Goal: Entertainment & Leisure: Consume media (video, audio)

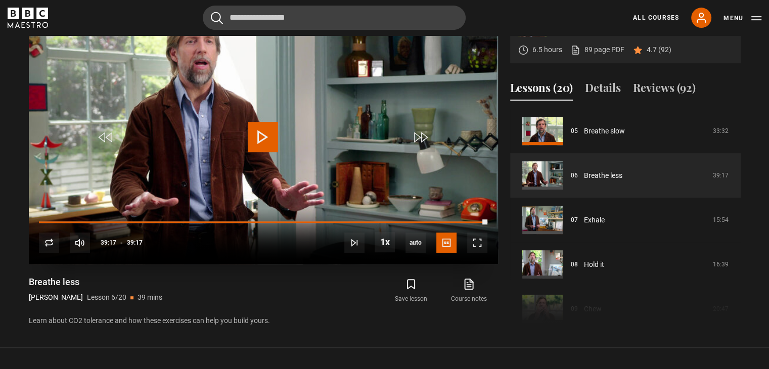
click at [260, 135] on span "Video Player" at bounding box center [263, 137] width 30 height 30
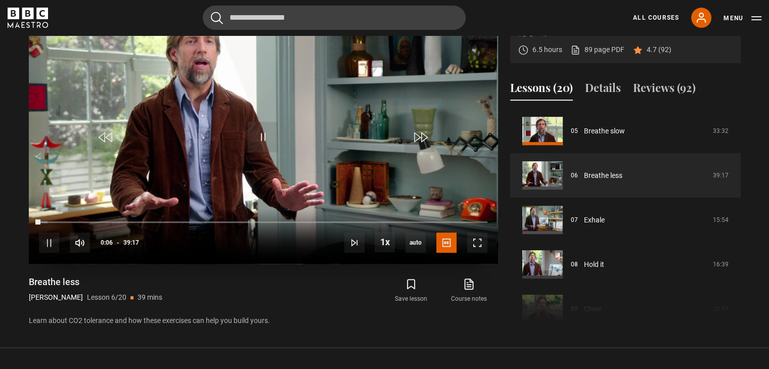
click at [486, 220] on div "10s Skip Back 10 seconds Pause 10s Skip Forward 10 seconds Loaded : 1.91% 39:09…" at bounding box center [263, 236] width 469 height 56
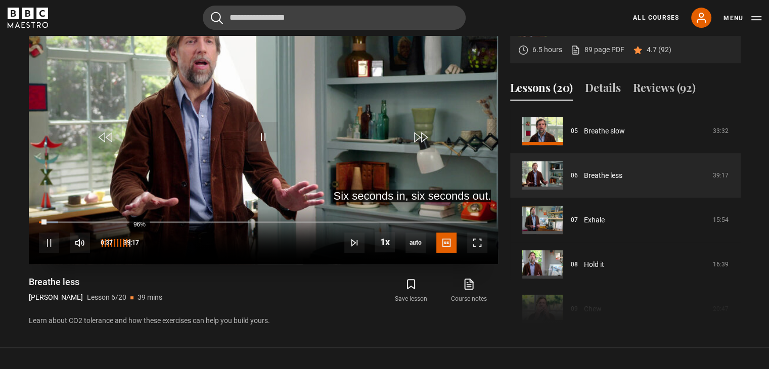
click at [139, 244] on div "96%" at bounding box center [139, 243] width 1 height 8
click at [131, 244] on div "100%" at bounding box center [115, 243] width 30 height 20
click at [141, 244] on div "100%" at bounding box center [141, 243] width 1 height 8
click at [484, 220] on div "10s Skip Back 10 seconds Pause 10s Skip Forward 10 seconds Loaded : 4.45% 39:01…" at bounding box center [263, 236] width 469 height 56
click at [482, 220] on div "10s Skip Back 10 seconds Pause 10s Skip Forward 10 seconds Loaded : 4.67% 39:01…" at bounding box center [263, 236] width 469 height 56
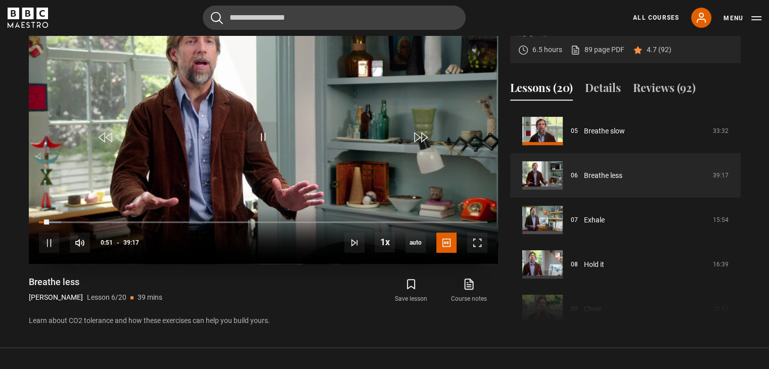
click at [476, 220] on div "10s Skip Back 10 seconds Pause 10s Skip Forward 10 seconds Loaded : 4.88% 39:01…" at bounding box center [263, 236] width 469 height 56
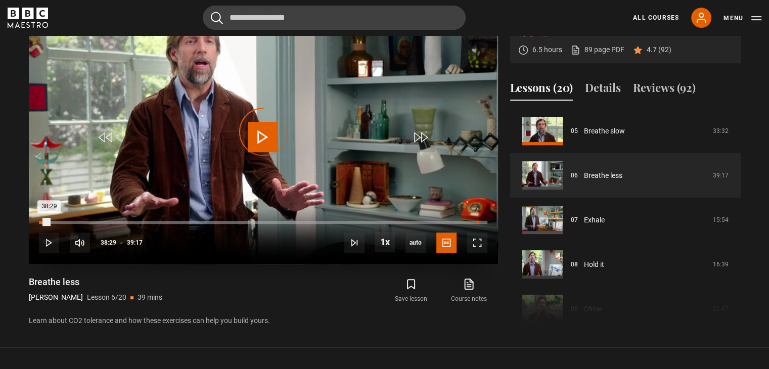
click at [478, 221] on div "38:26" at bounding box center [479, 222] width 2 height 3
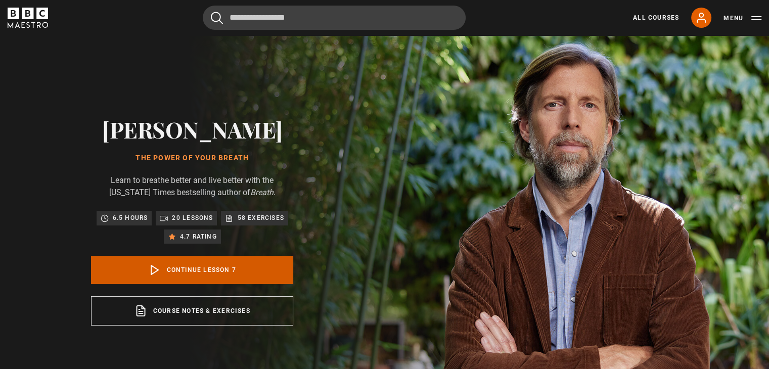
click at [187, 263] on link "Continue lesson 7" at bounding box center [192, 270] width 202 height 28
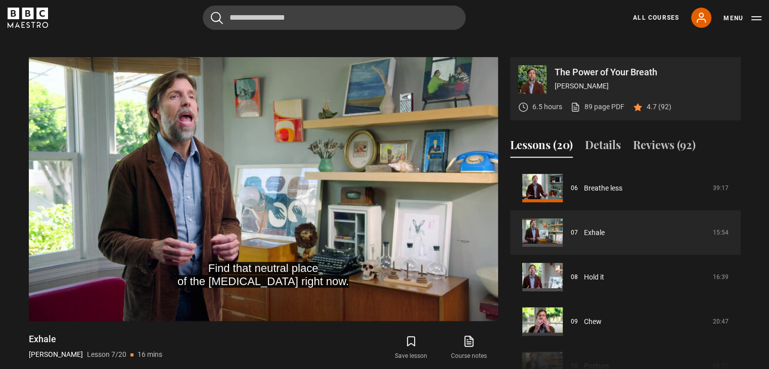
scroll to position [407, 0]
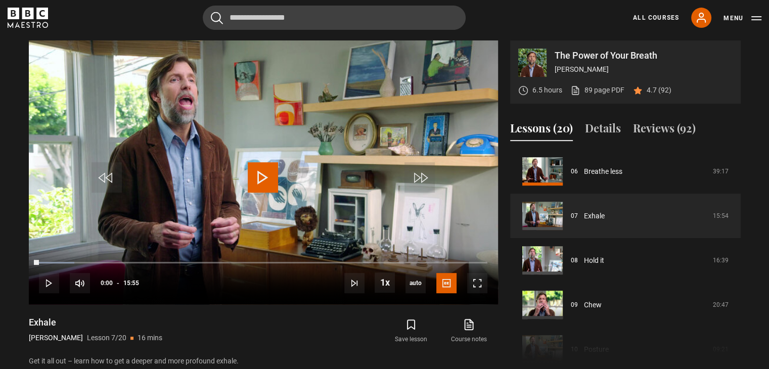
drag, startPoint x: 46, startPoint y: 263, endPoint x: 21, endPoint y: 267, distance: 25.1
click at [21, 267] on div "The Power of Your Breath [PERSON_NAME] 6.5 hours 89 page PDF (opens in new tab)…" at bounding box center [385, 203] width 728 height 327
click at [476, 286] on span "Video Player" at bounding box center [477, 283] width 20 height 20
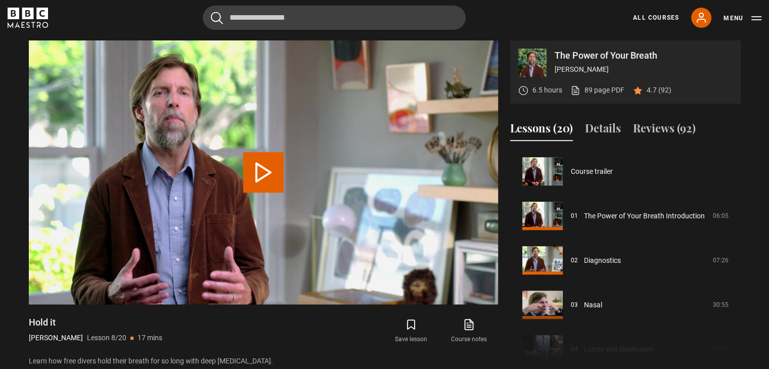
scroll to position [312, 0]
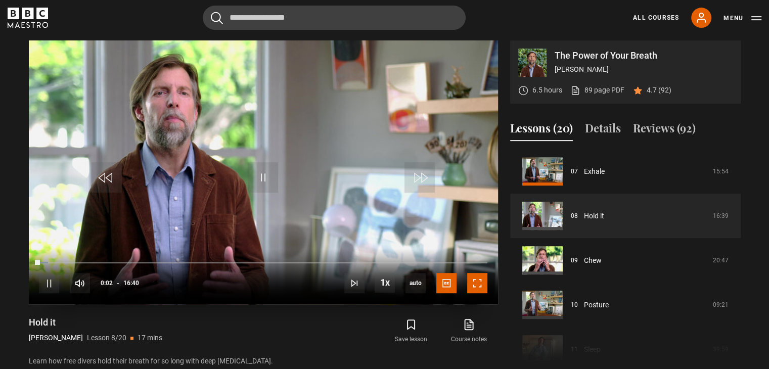
click at [476, 288] on span "Video Player" at bounding box center [477, 283] width 20 height 20
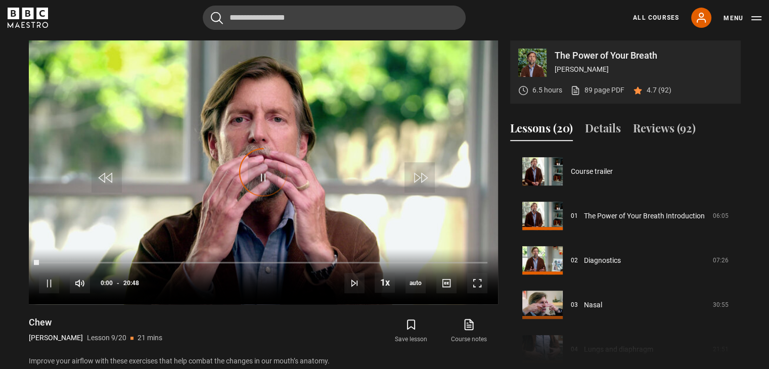
scroll to position [356, 0]
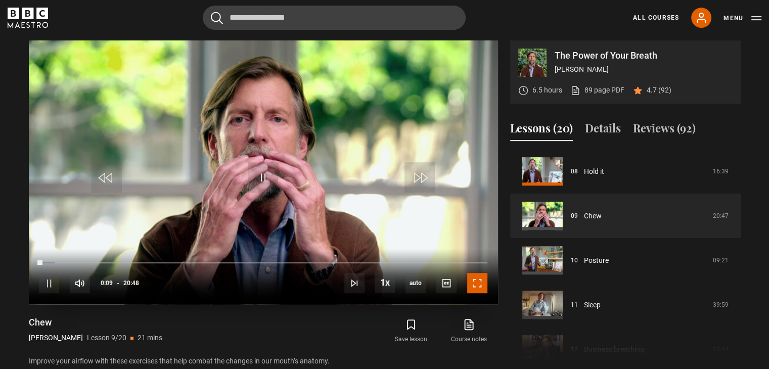
click at [482, 282] on span "Video Player" at bounding box center [477, 283] width 20 height 20
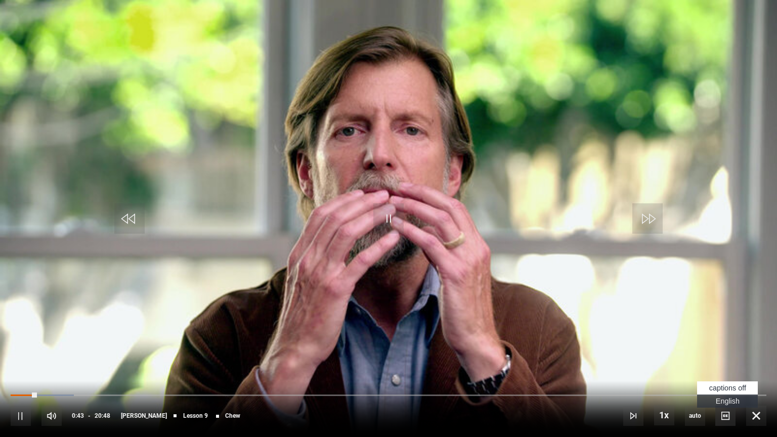
click at [722, 369] on span "Video Player" at bounding box center [725, 416] width 20 height 20
click at [724, 369] on span "English Captions" at bounding box center [728, 401] width 24 height 8
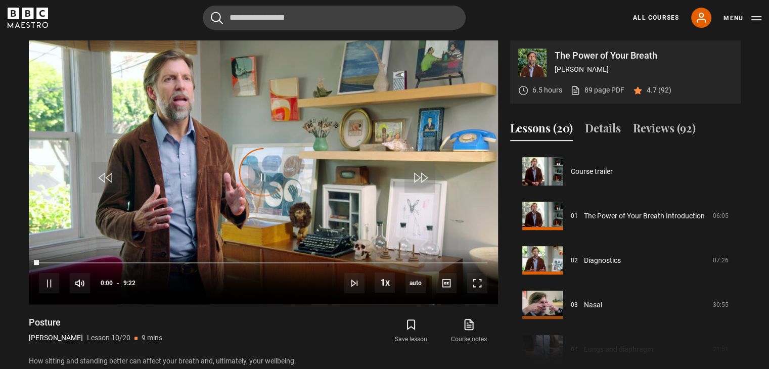
scroll to position [401, 0]
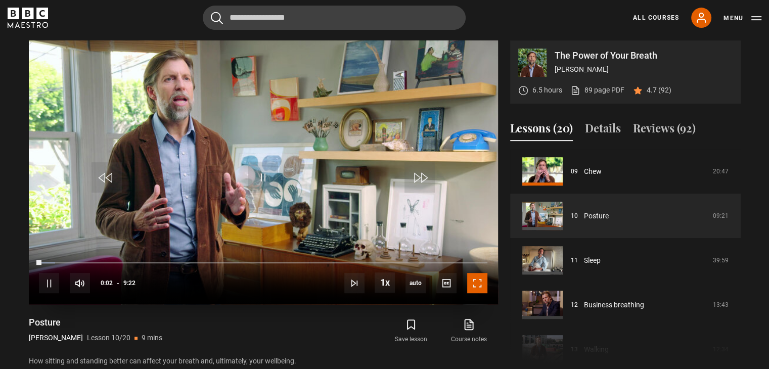
click at [473, 280] on span "Video Player" at bounding box center [477, 283] width 20 height 20
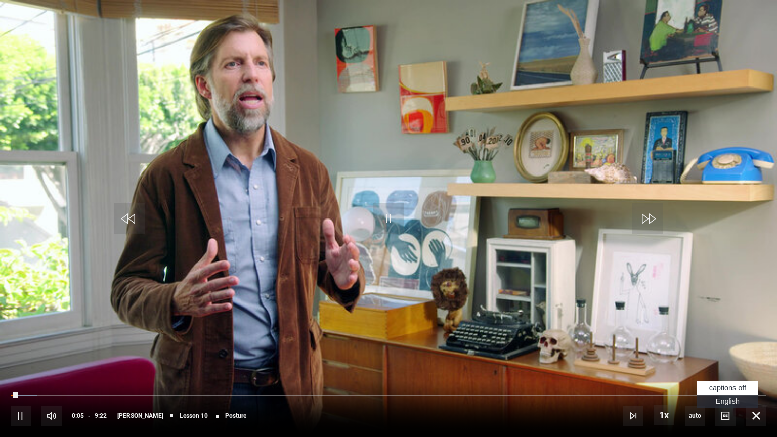
click at [718, 369] on span "English Captions" at bounding box center [728, 401] width 24 height 8
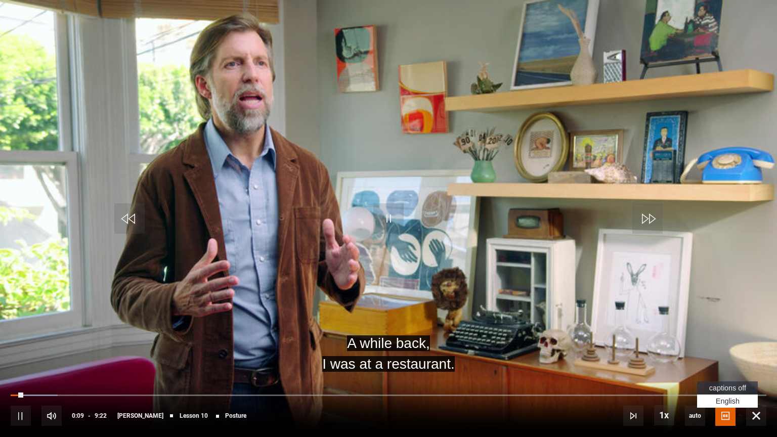
click at [719, 369] on span "English Captions" at bounding box center [728, 401] width 24 height 8
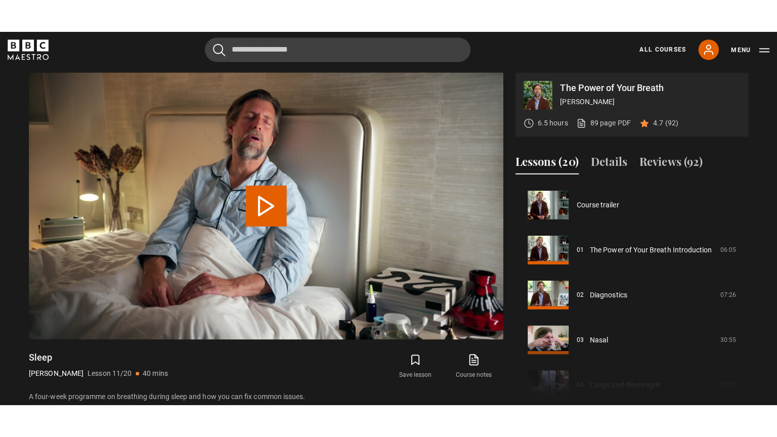
scroll to position [445, 0]
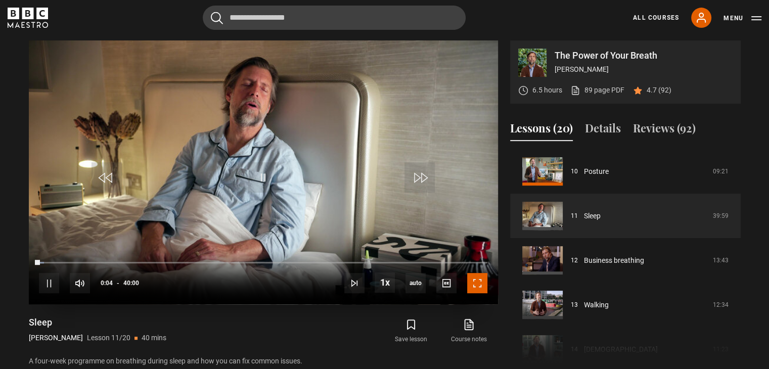
click at [481, 287] on span "Video Player" at bounding box center [477, 283] width 20 height 20
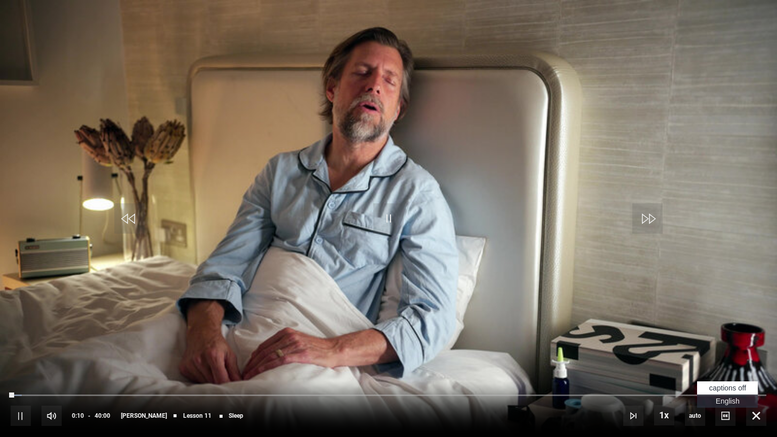
click at [721, 369] on span "English Captions" at bounding box center [728, 401] width 24 height 8
